Goal: Information Seeking & Learning: Learn about a topic

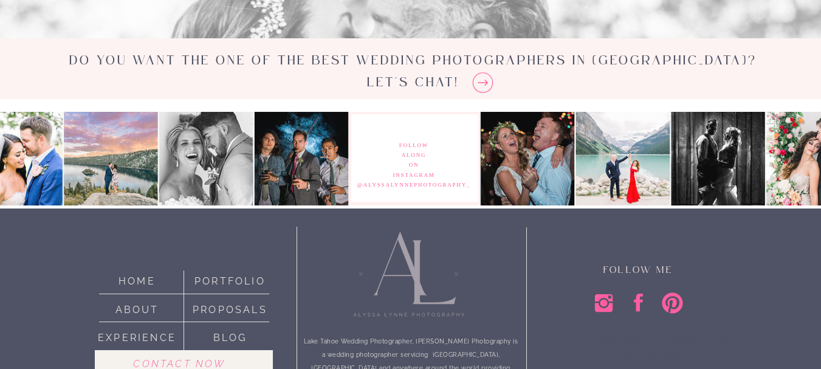
scroll to position [3725, 0]
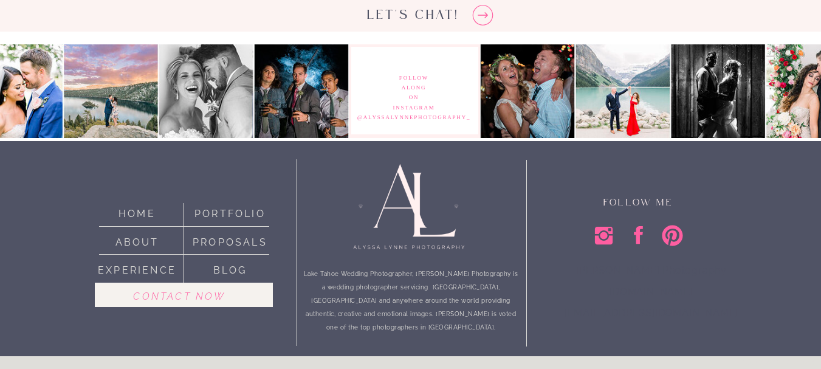
click at [233, 216] on nav "portfolio" at bounding box center [230, 211] width 85 height 13
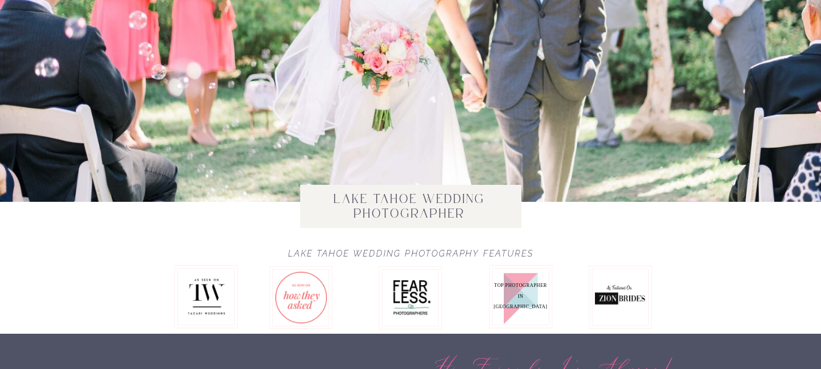
scroll to position [0, 0]
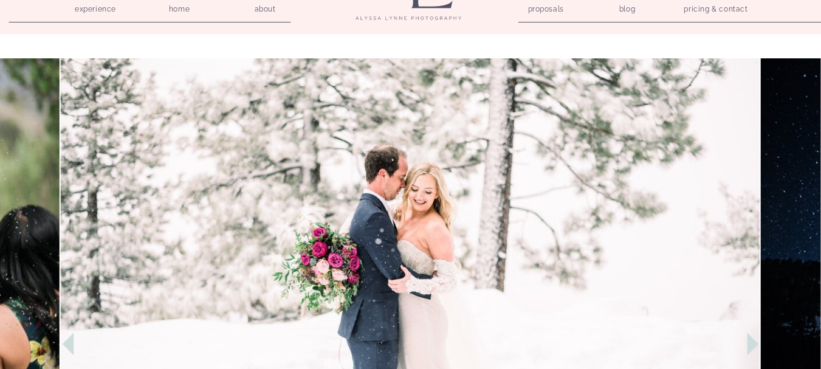
scroll to position [182, 0]
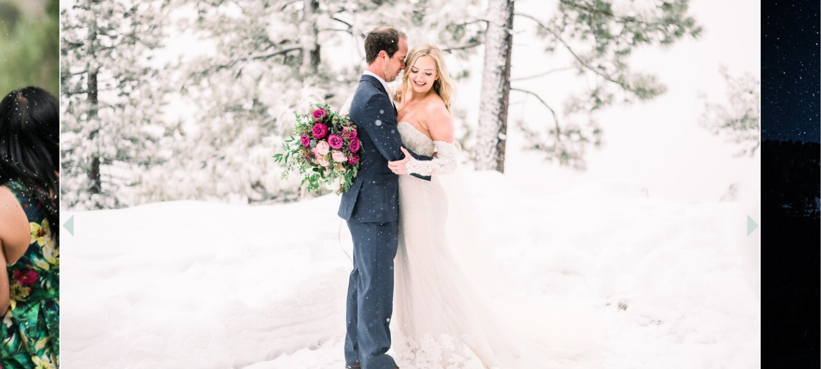
click at [757, 222] on icon at bounding box center [752, 225] width 45 height 45
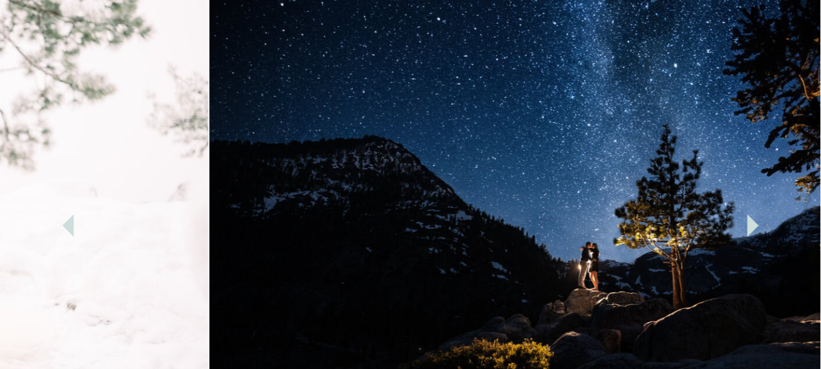
click at [757, 222] on icon at bounding box center [752, 225] width 45 height 45
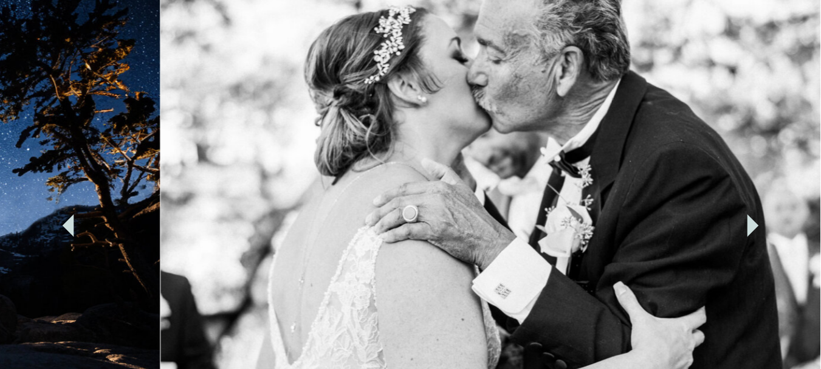
click at [757, 222] on icon at bounding box center [752, 225] width 45 height 45
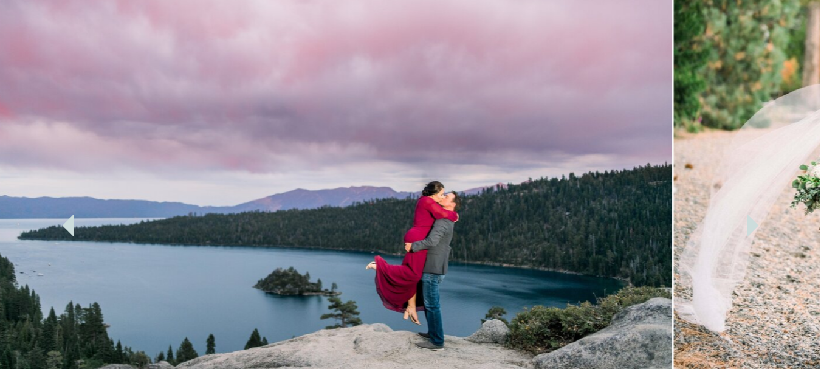
click at [757, 222] on icon at bounding box center [752, 225] width 45 height 45
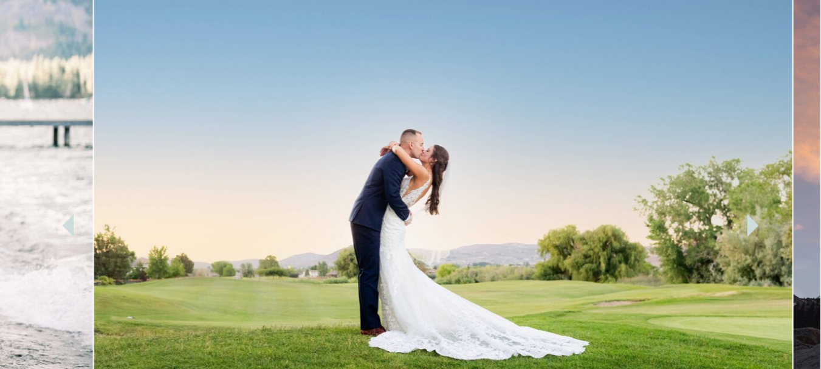
click at [757, 222] on icon at bounding box center [752, 225] width 45 height 45
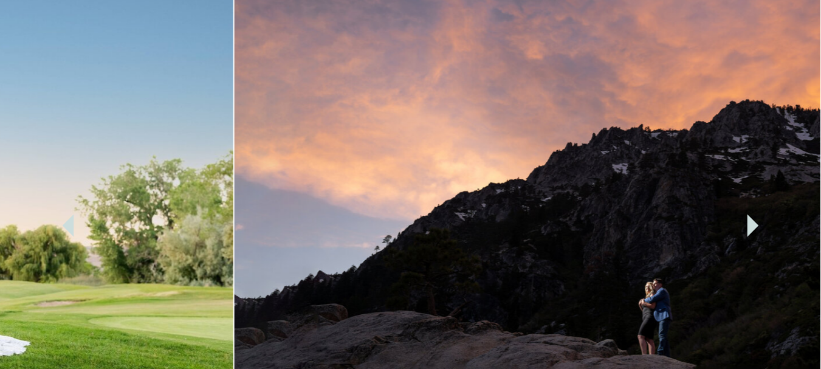
click at [757, 222] on icon at bounding box center [752, 225] width 45 height 45
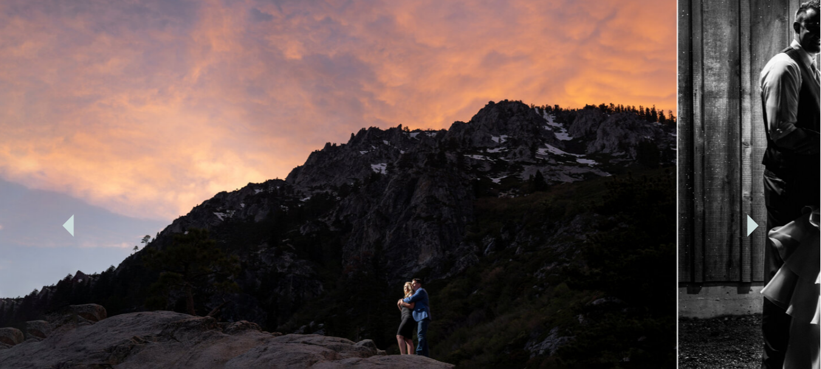
click at [757, 222] on icon at bounding box center [752, 225] width 45 height 45
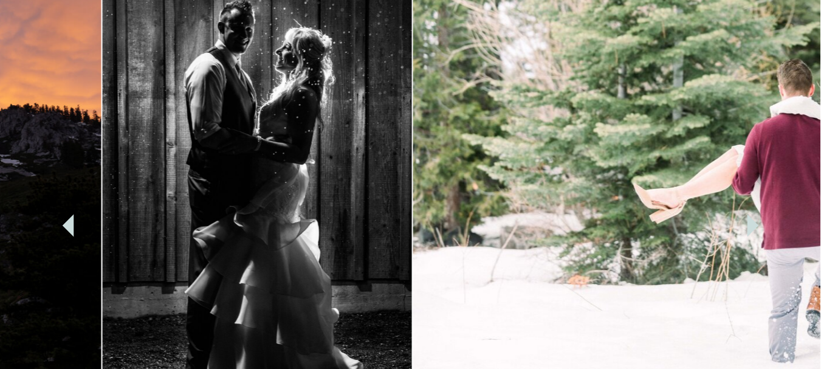
click at [757, 222] on icon at bounding box center [752, 225] width 45 height 45
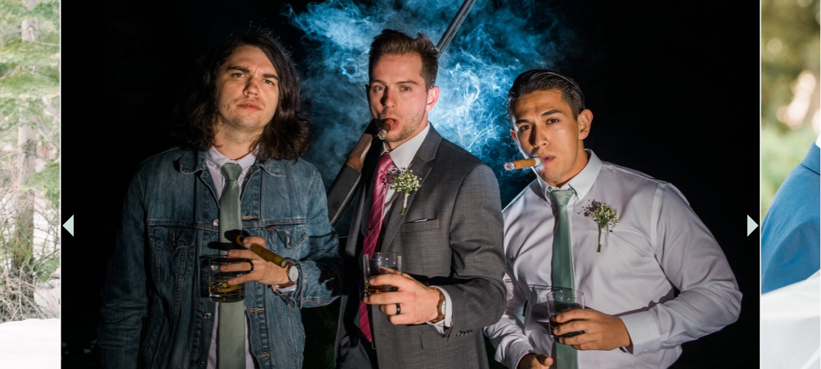
click at [757, 222] on icon at bounding box center [752, 225] width 45 height 45
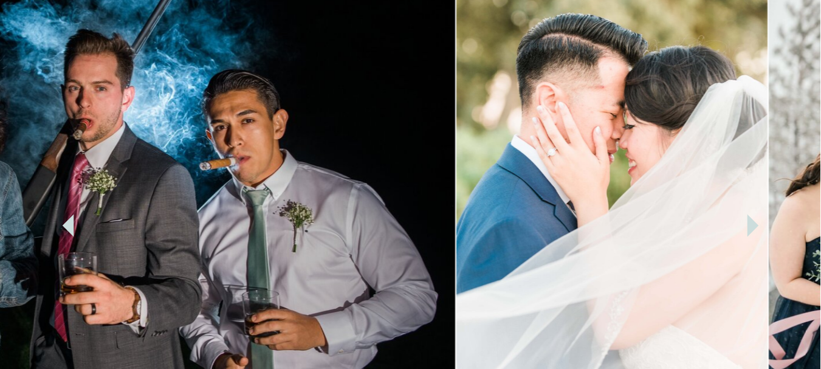
click at [757, 222] on icon at bounding box center [752, 225] width 45 height 45
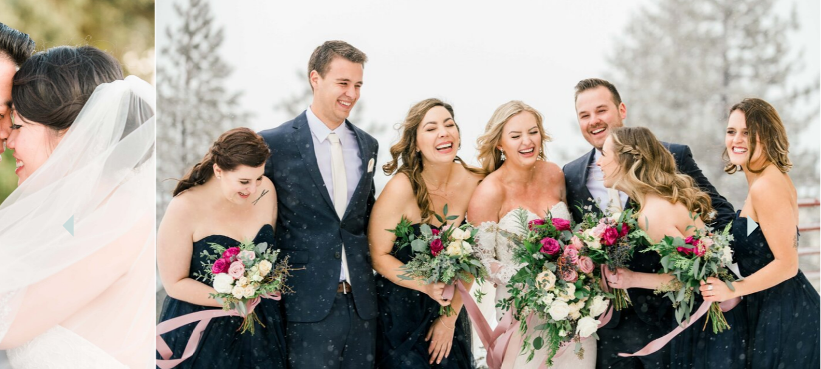
click at [757, 222] on icon at bounding box center [752, 225] width 45 height 45
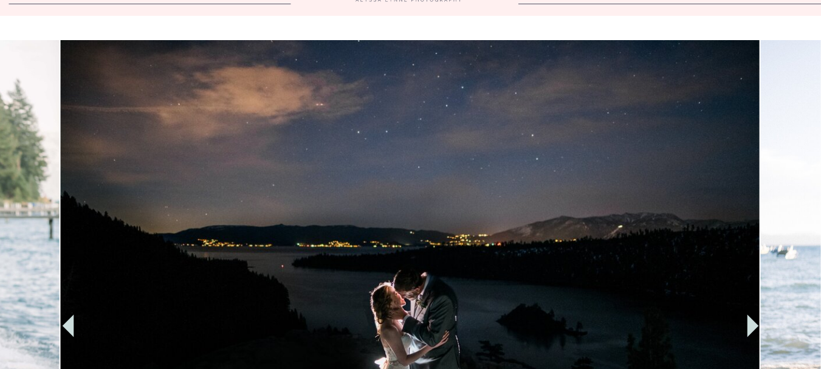
scroll to position [0, 0]
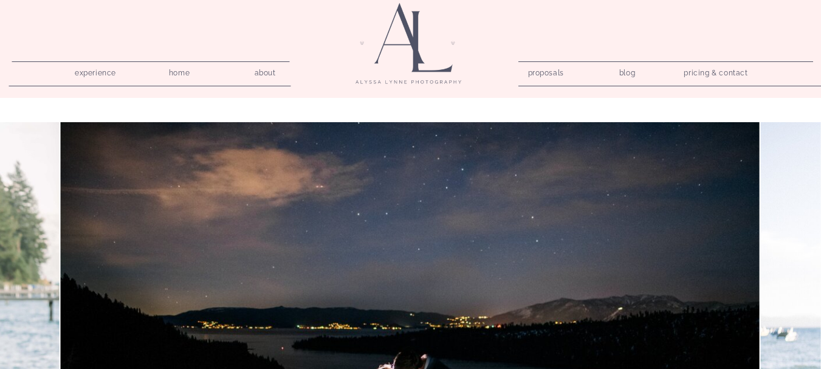
click at [263, 71] on nav "about" at bounding box center [265, 71] width 35 height 12
click at [547, 72] on nav "proposals" at bounding box center [545, 71] width 35 height 12
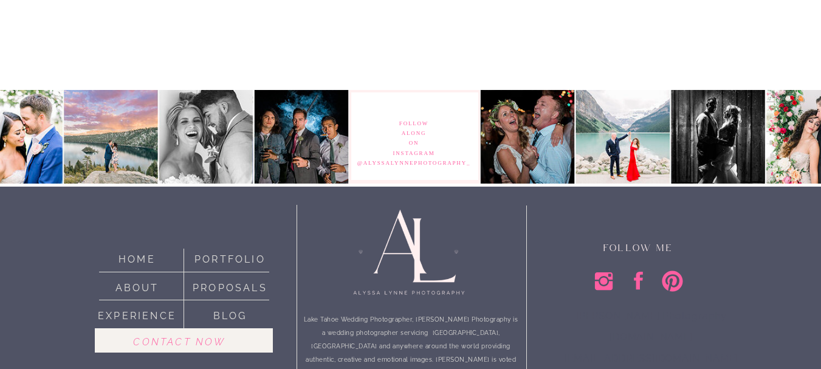
scroll to position [1466, 0]
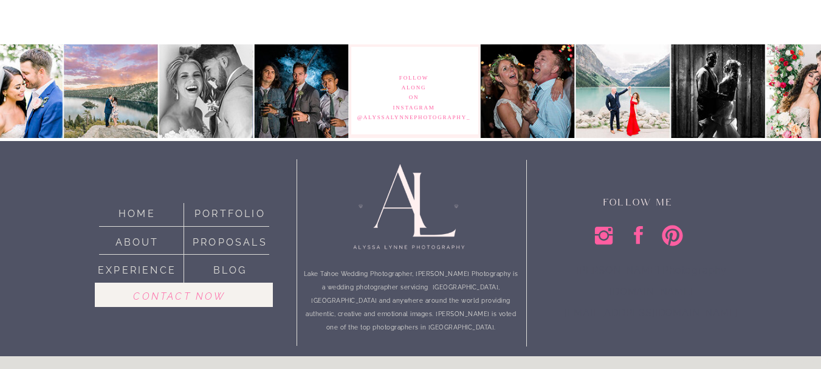
click at [137, 236] on nav "about" at bounding box center [137, 240] width 85 height 13
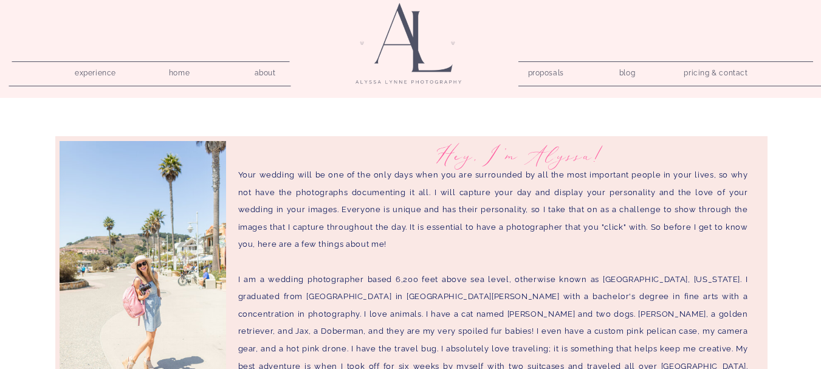
click at [717, 69] on nav "pricing & contact" at bounding box center [716, 73] width 74 height 17
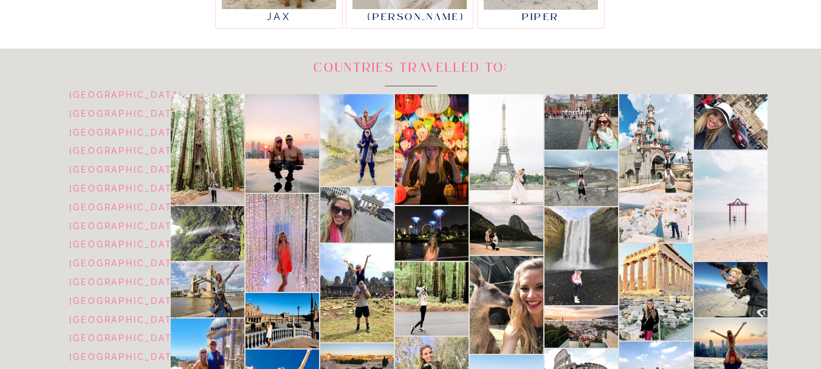
scroll to position [729, 0]
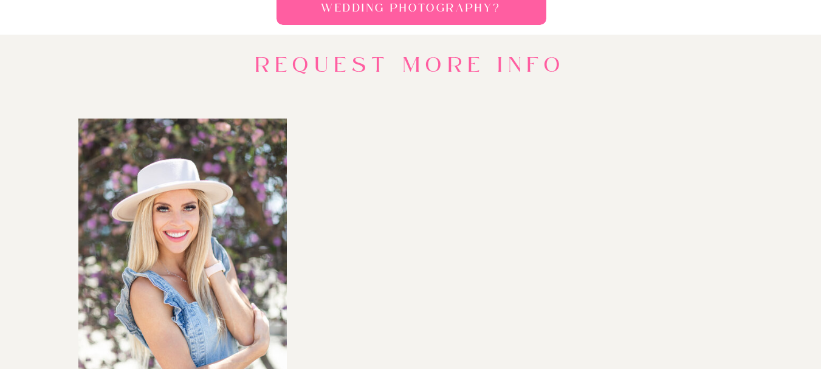
scroll to position [1271, 0]
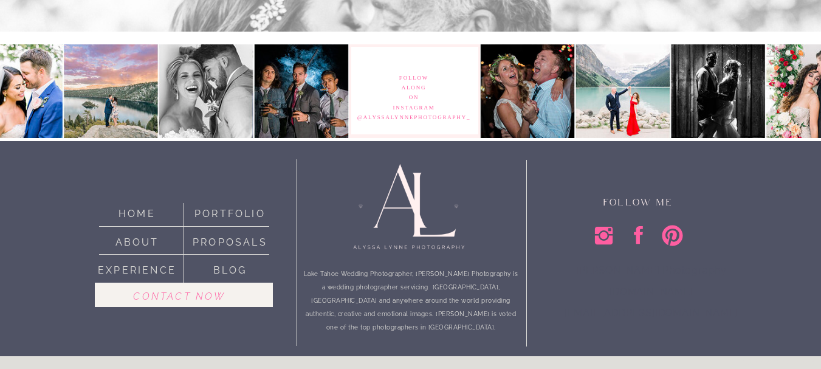
click at [637, 228] on icon at bounding box center [638, 235] width 9 height 18
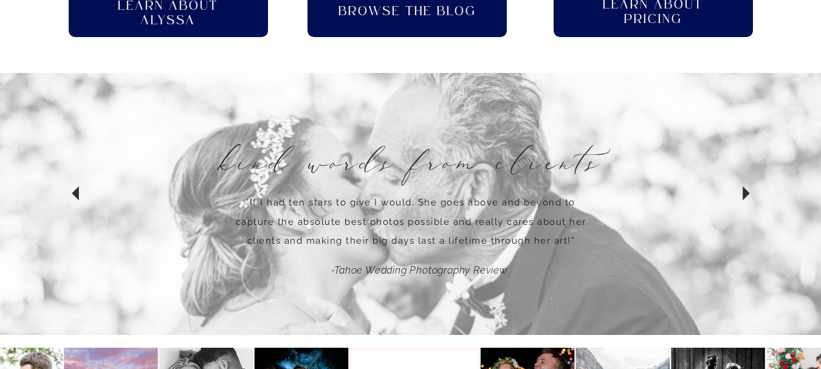
scroll to position [967, 0]
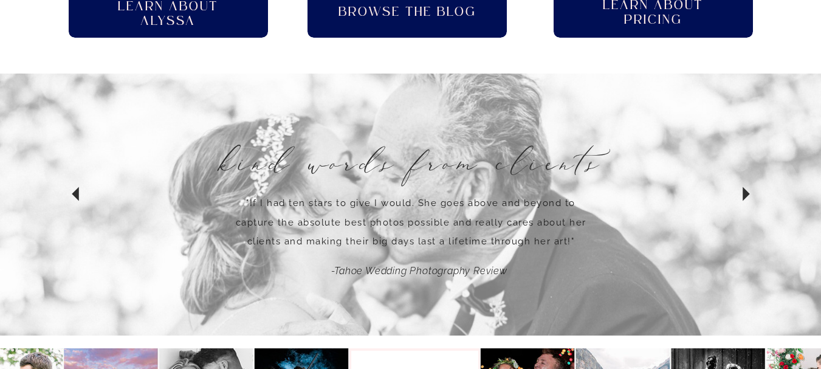
click at [741, 193] on icon at bounding box center [746, 194] width 120 height 28
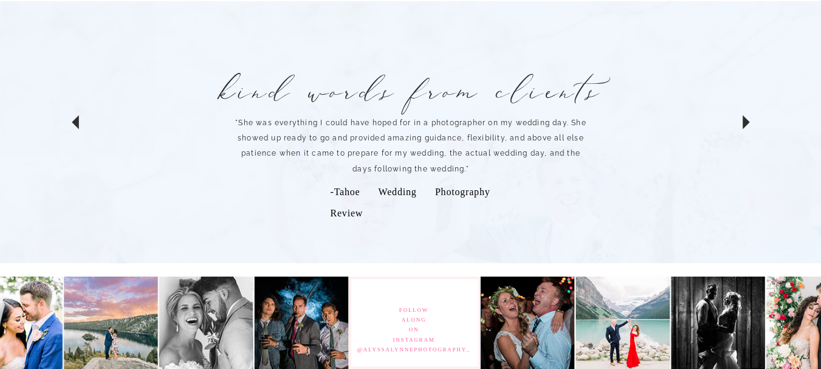
scroll to position [1041, 0]
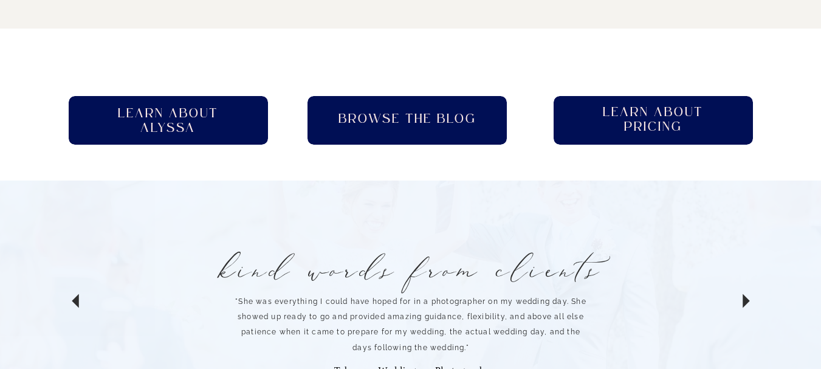
scroll to position [676, 0]
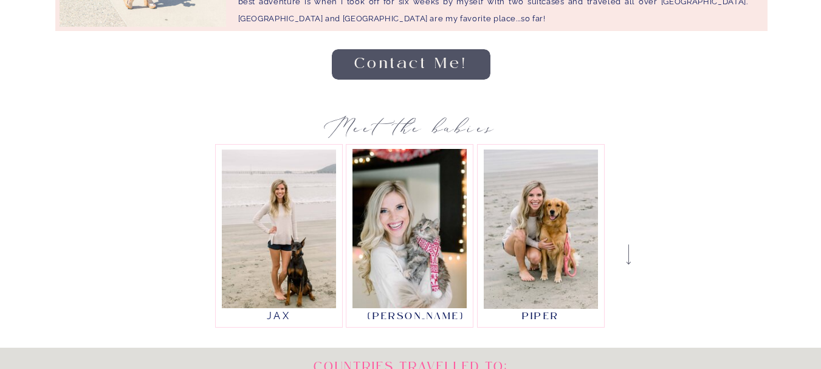
scroll to position [61, 0]
